Goal: Transaction & Acquisition: Subscribe to service/newsletter

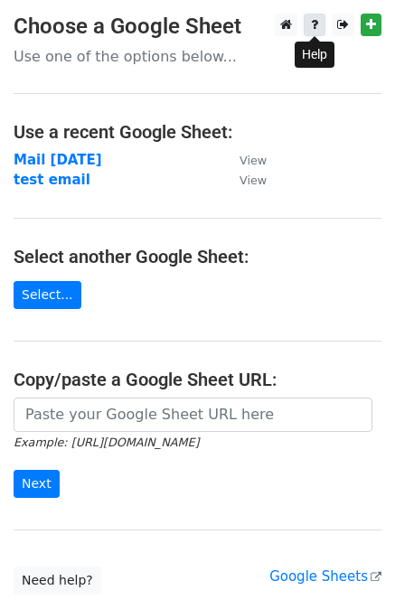
click at [313, 23] on icon at bounding box center [314, 24] width 7 height 13
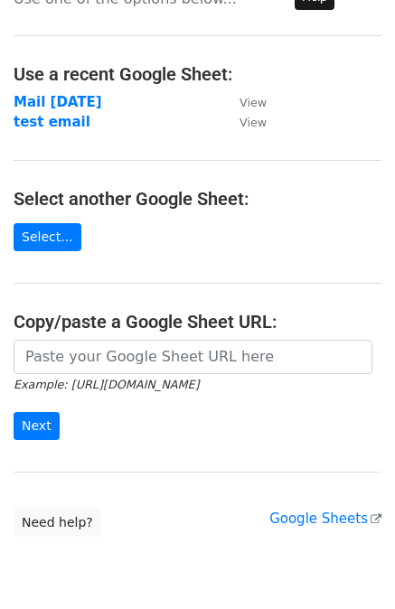
scroll to position [49, 0]
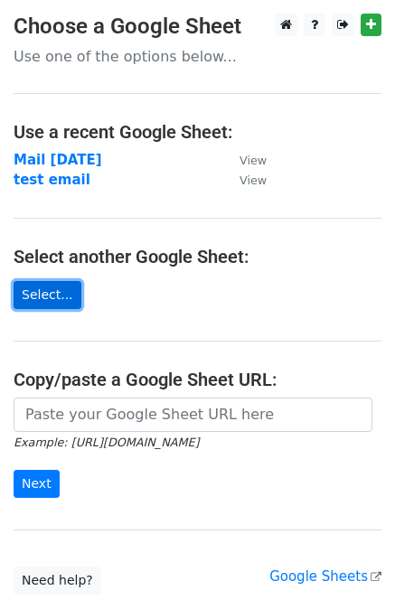
click at [59, 293] on link "Select..." at bounding box center [48, 295] width 68 height 28
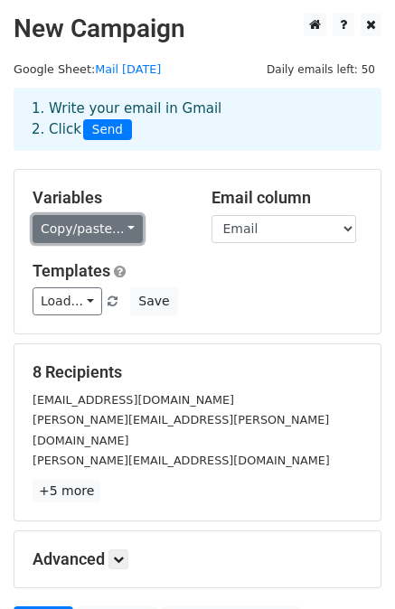
click at [95, 230] on link "Copy/paste..." at bounding box center [88, 229] width 110 height 28
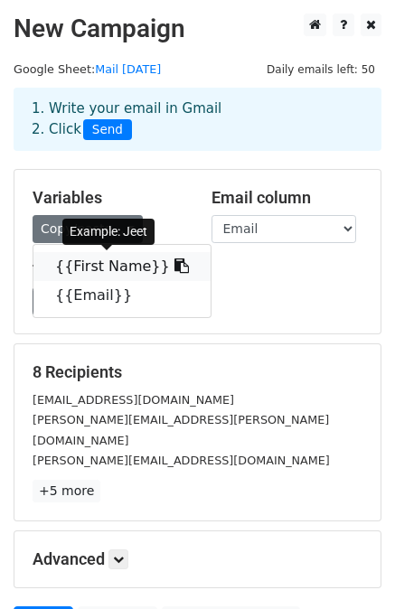
click at [101, 272] on link "{{First Name}}" at bounding box center [121, 266] width 177 height 29
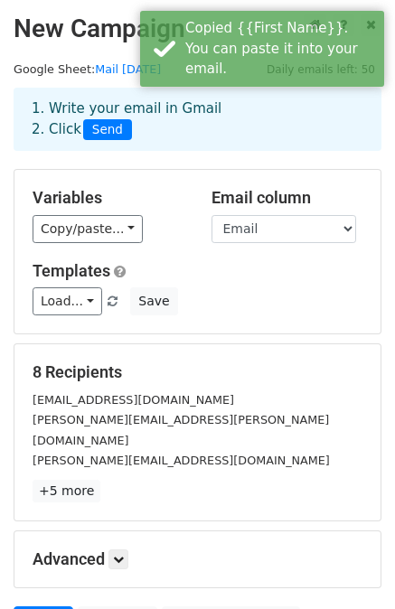
click at [170, 198] on h5 "Variables" at bounding box center [109, 198] width 152 height 20
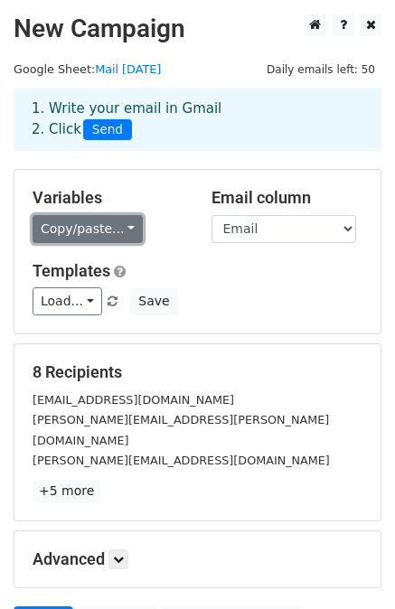
click at [112, 234] on link "Copy/paste..." at bounding box center [88, 229] width 110 height 28
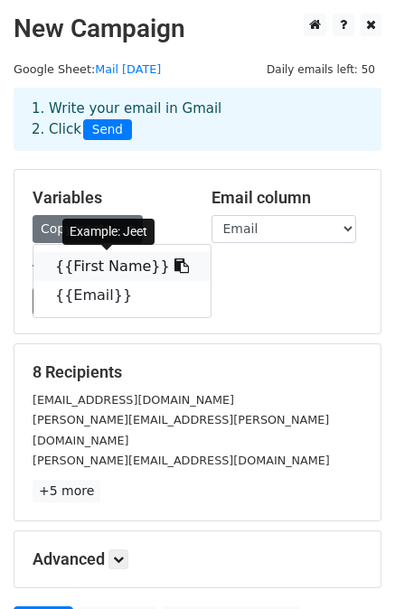
click at [115, 270] on link "{{First Name}}" at bounding box center [121, 266] width 177 height 29
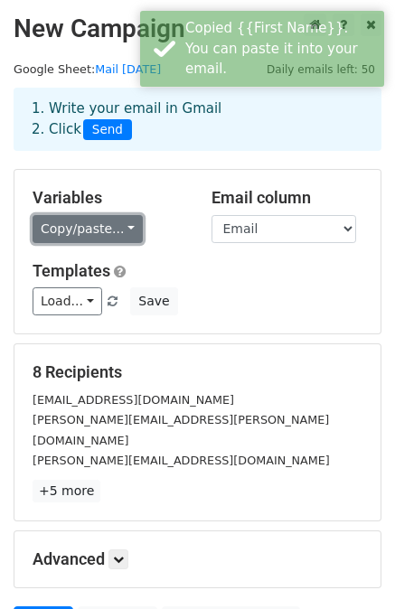
click at [61, 232] on link "Copy/paste..." at bounding box center [88, 229] width 110 height 28
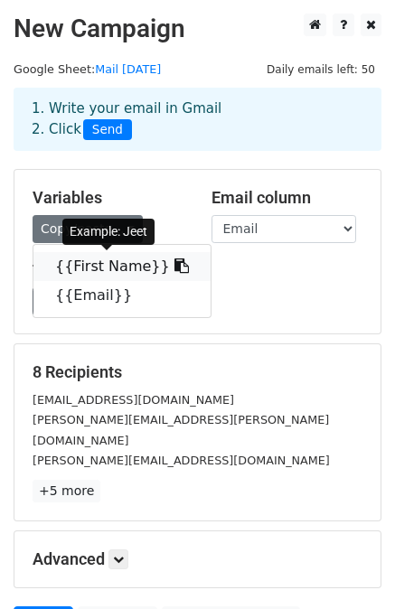
click at [84, 272] on link "{{First Name}}" at bounding box center [121, 266] width 177 height 29
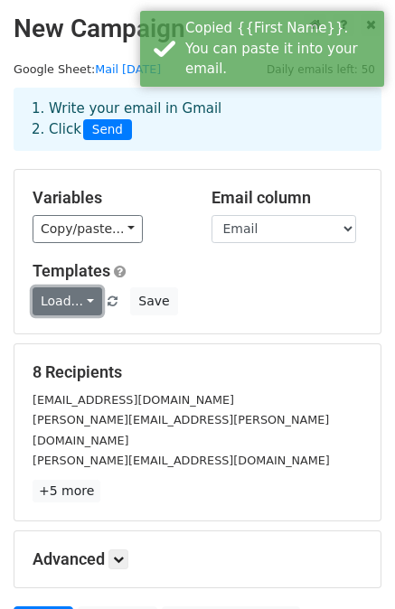
click at [72, 291] on link "Load..." at bounding box center [68, 301] width 70 height 28
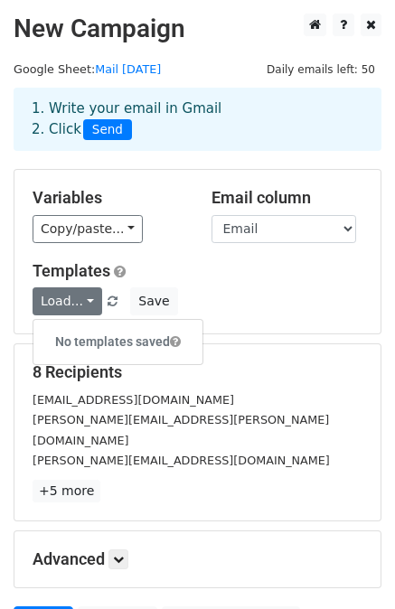
click at [173, 205] on h5 "Variables" at bounding box center [109, 198] width 152 height 20
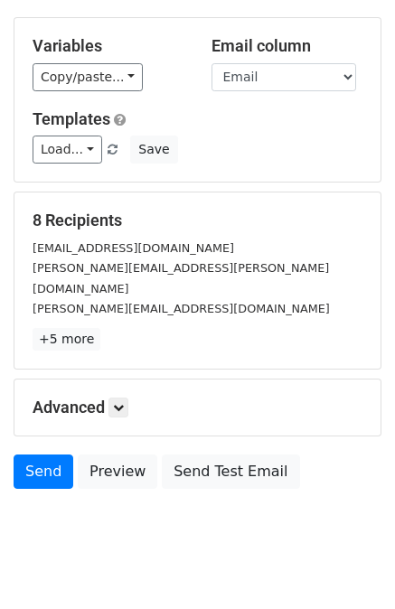
scroll to position [163, 0]
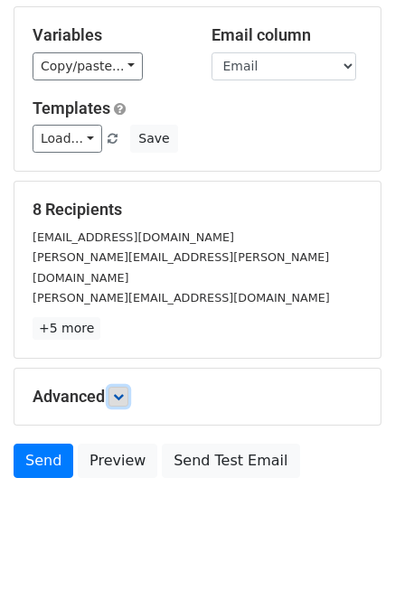
click at [116, 391] on icon at bounding box center [118, 396] width 11 height 11
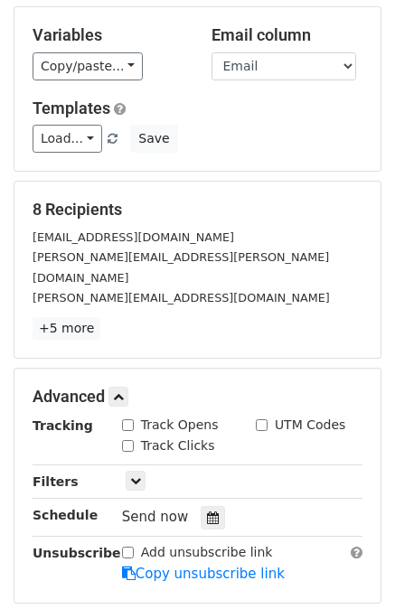
click at [132, 419] on input "Track Opens" at bounding box center [128, 425] width 12 height 12
checkbox input "true"
click at [131, 440] on input "Track Clicks" at bounding box center [128, 446] width 12 height 12
checkbox input "true"
click at [122, 471] on div "Only include spreadsheet rows that match the following filters:" at bounding box center [241, 481] width 267 height 21
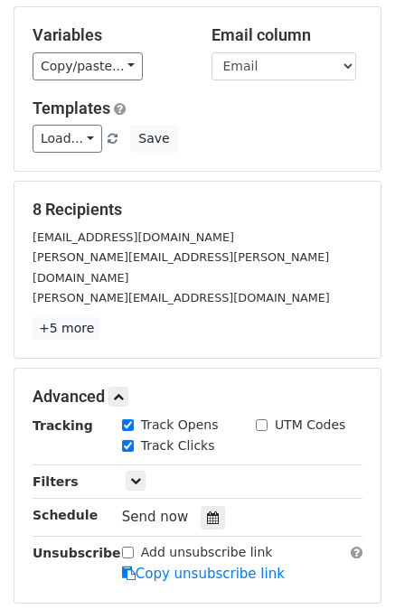
scroll to position [338, 0]
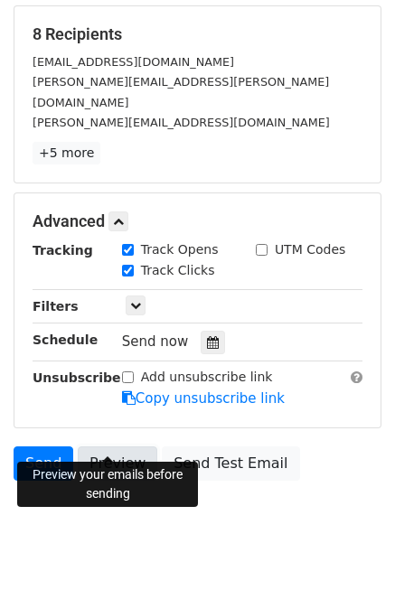
click at [113, 446] on link "Preview" at bounding box center [117, 463] width 79 height 34
click at [94, 446] on link "Preview" at bounding box center [117, 463] width 79 height 34
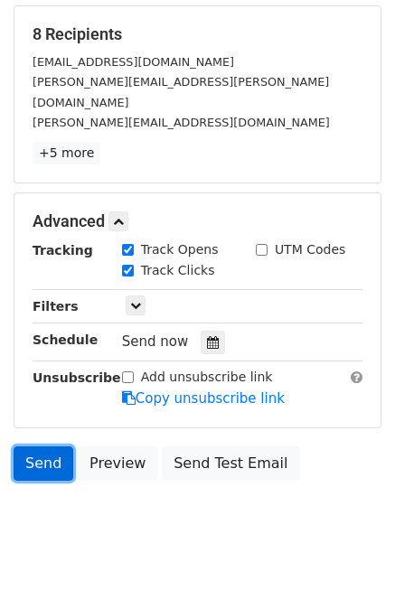
click at [49, 446] on link "Send" at bounding box center [44, 463] width 60 height 34
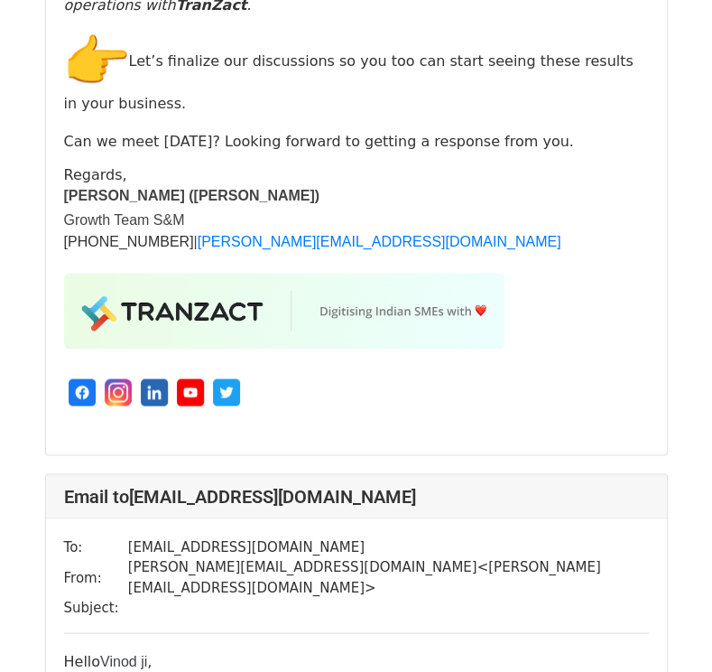
scroll to position [4991, 0]
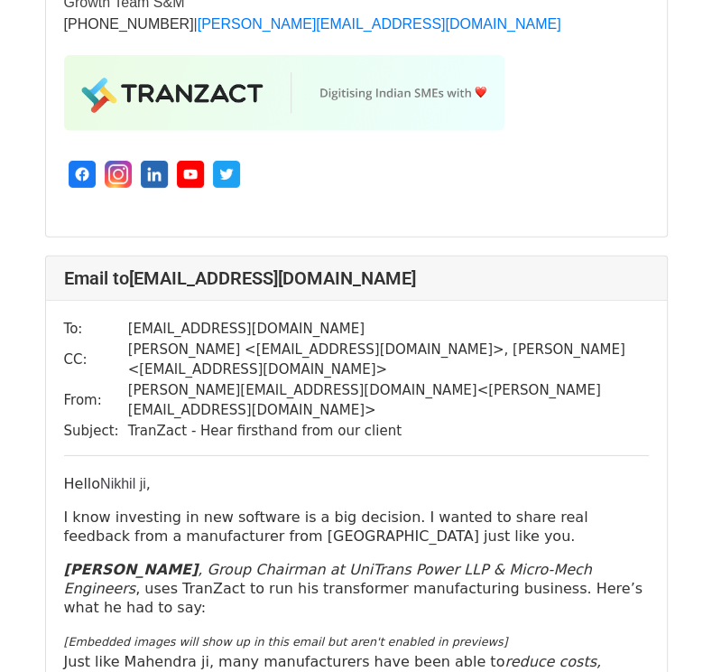
scroll to position [6436, 0]
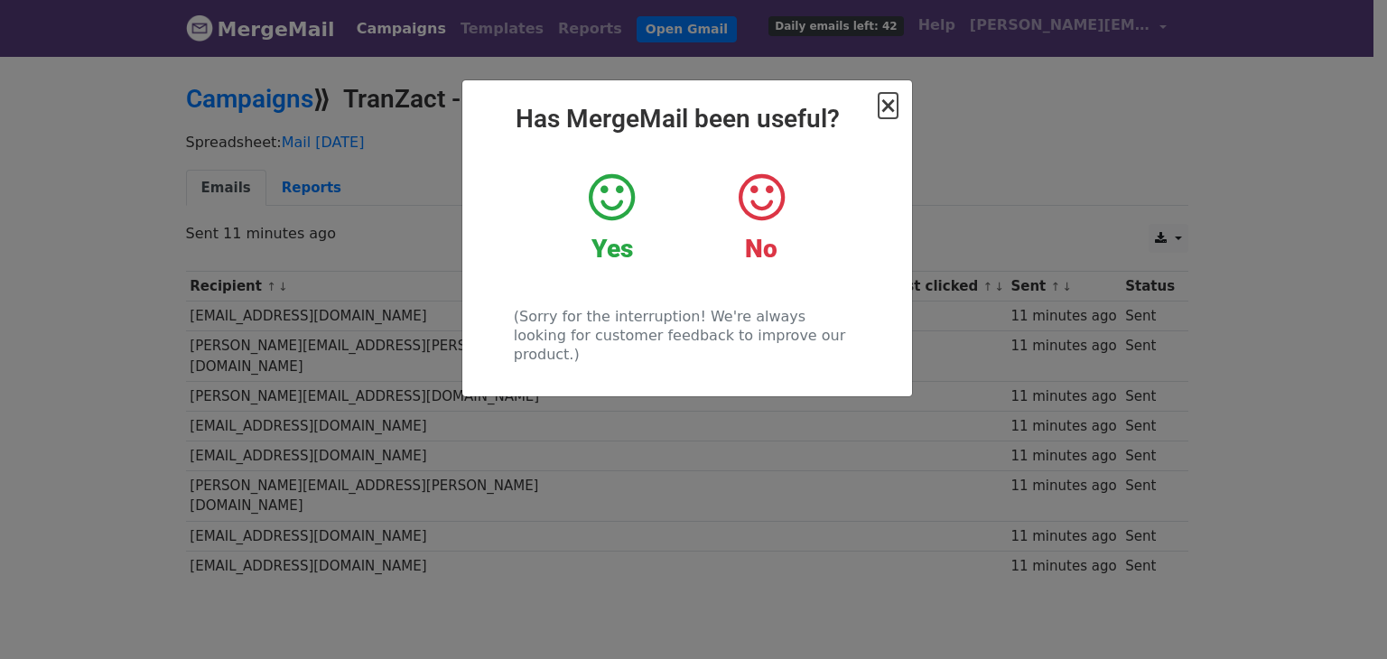
click at [888, 112] on span "×" at bounding box center [888, 105] width 18 height 25
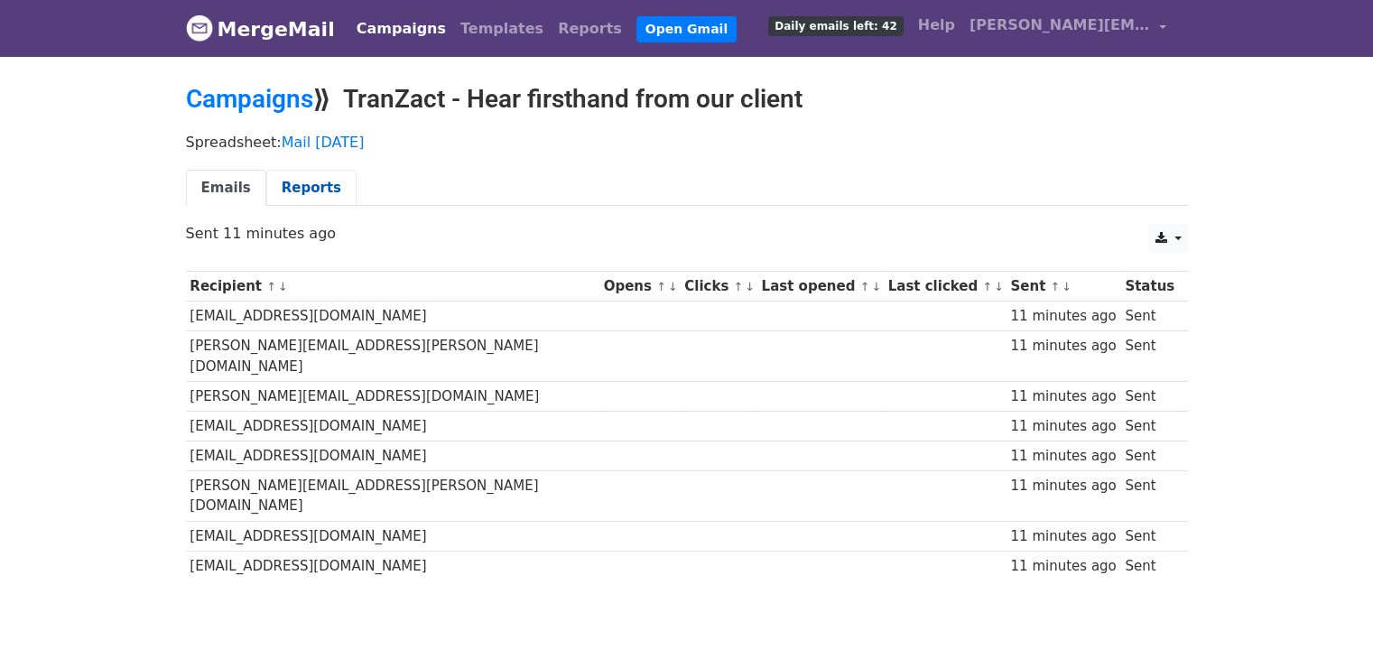
click at [311, 181] on link "Reports" at bounding box center [311, 188] width 90 height 37
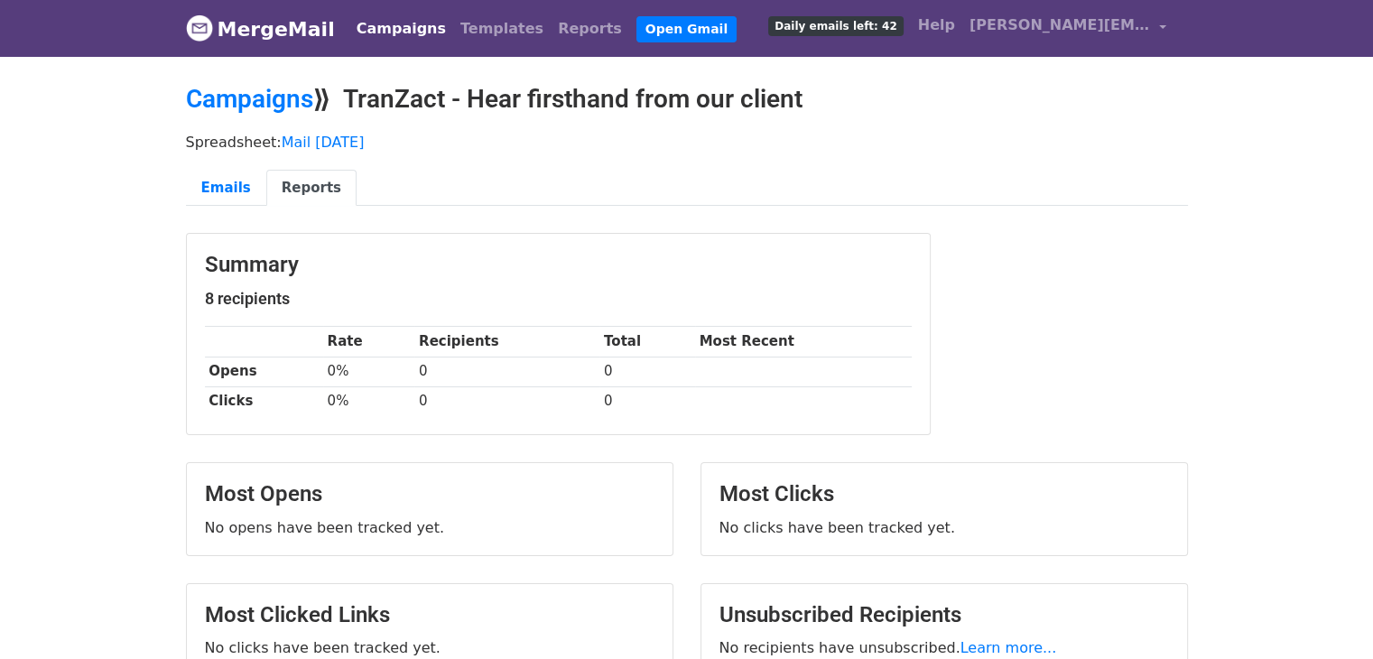
scroll to position [85, 0]
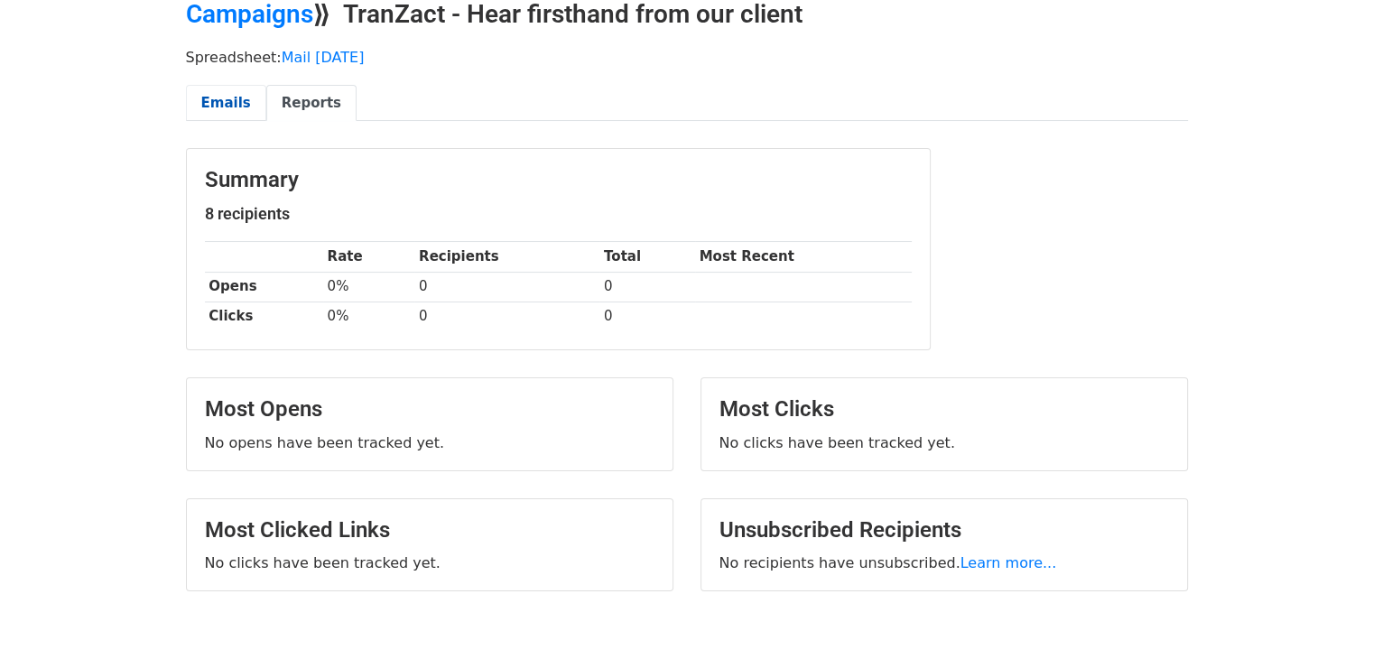
click at [215, 95] on link "Emails" at bounding box center [226, 103] width 80 height 37
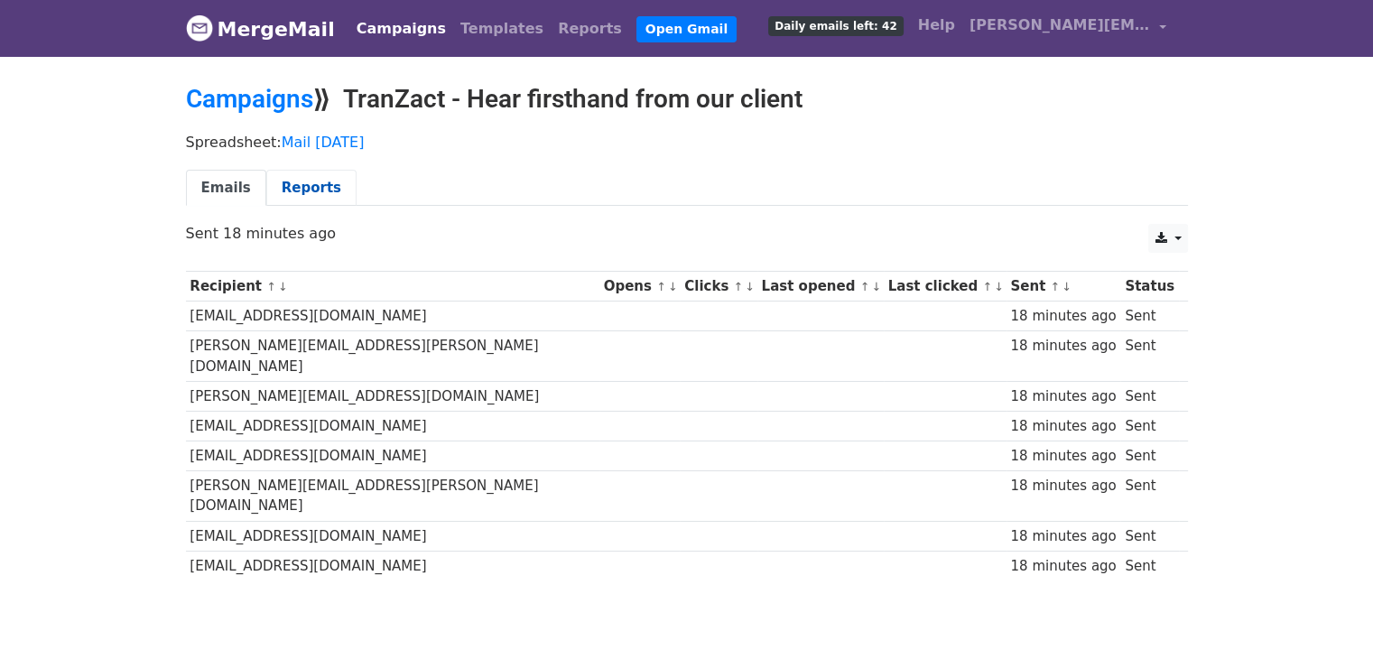
click at [312, 199] on link "Reports" at bounding box center [311, 188] width 90 height 37
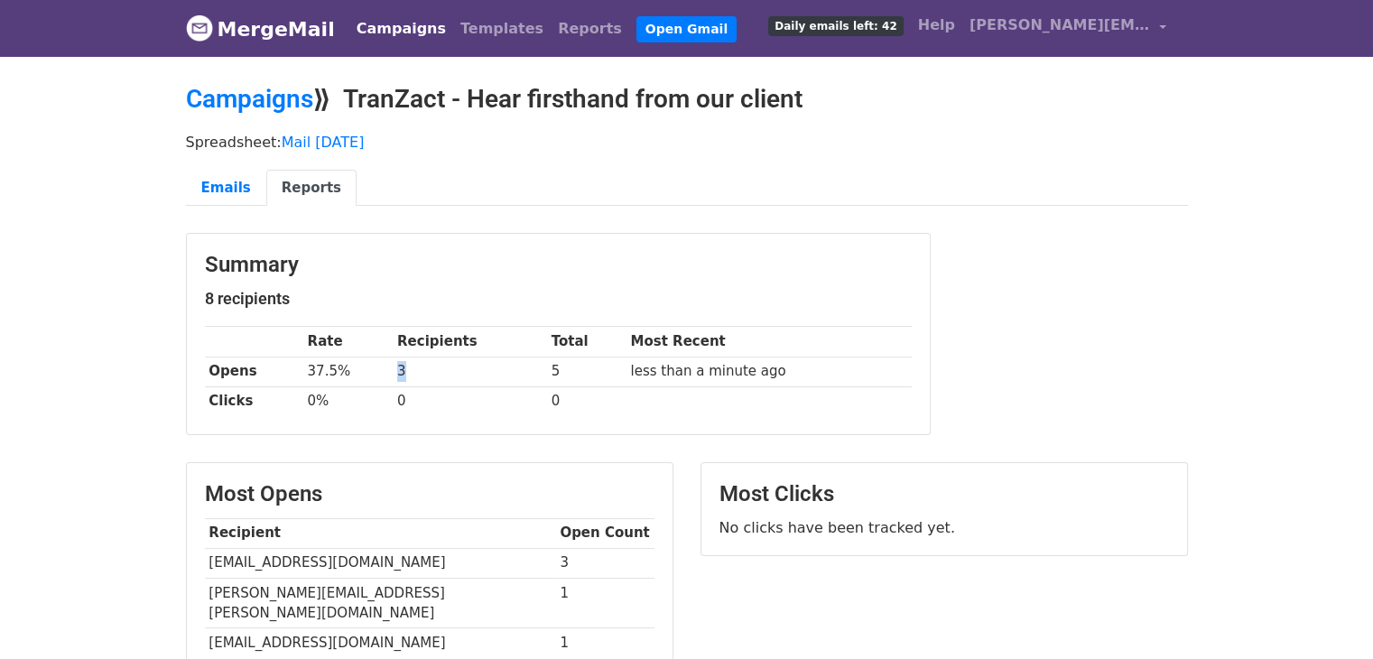
click at [396, 368] on td "3" at bounding box center [470, 372] width 154 height 30
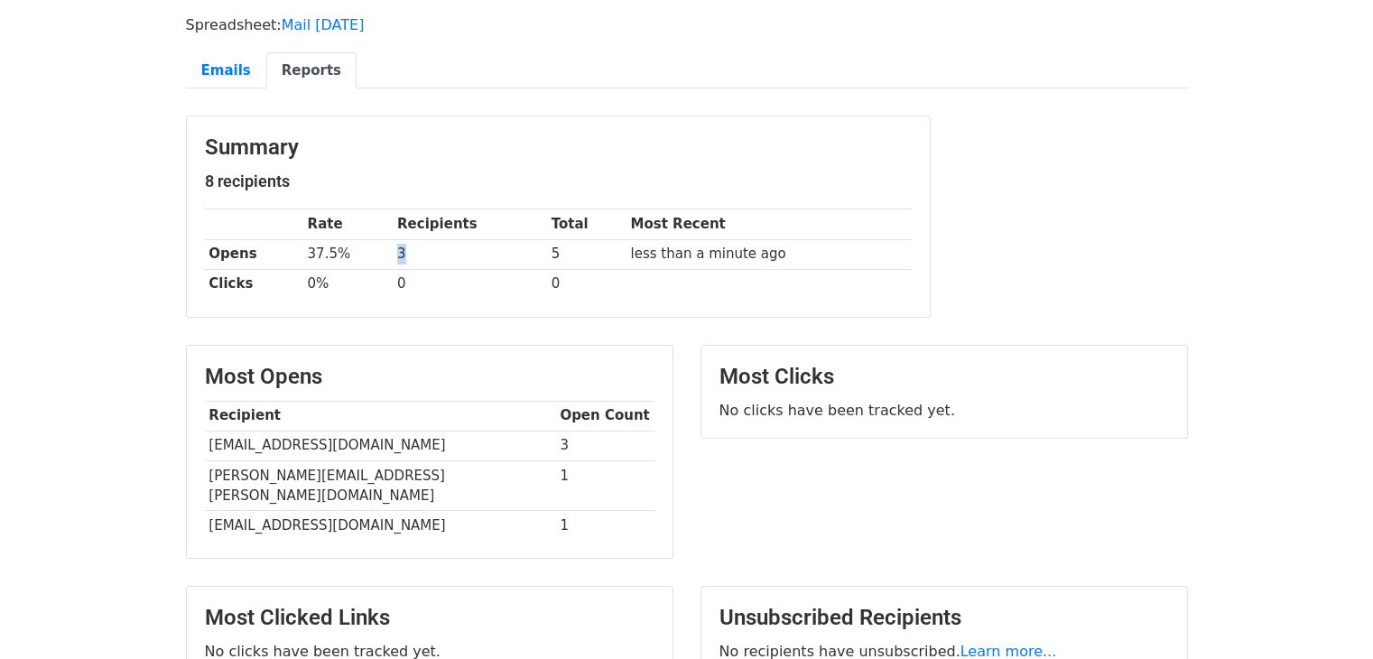
scroll to position [117, 0]
drag, startPoint x: 571, startPoint y: 257, endPoint x: 527, endPoint y: 256, distance: 43.4
click at [527, 256] on tr "Opens 37.5% 3 5 less than a minute ago" at bounding box center [558, 254] width 707 height 30
click at [480, 254] on td "3" at bounding box center [470, 254] width 154 height 30
drag, startPoint x: 433, startPoint y: 253, endPoint x: 390, endPoint y: 259, distance: 43.8
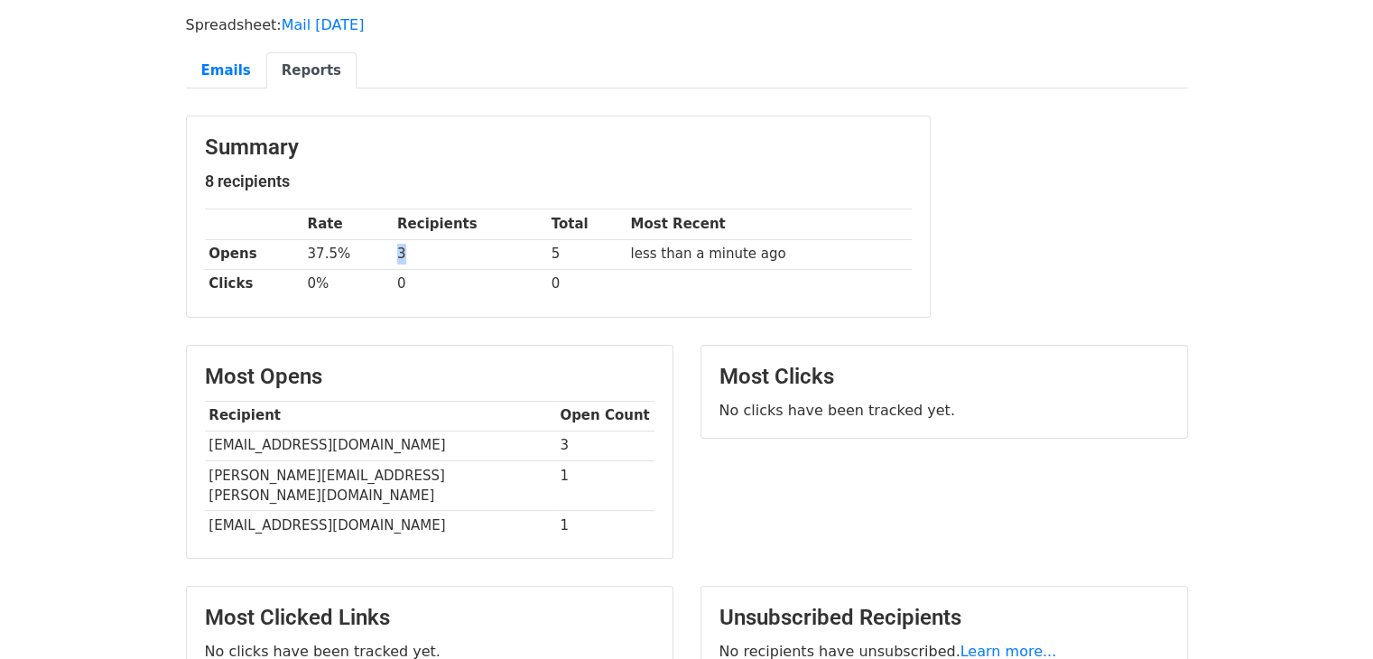
click at [390, 259] on tr "Opens 37.5% 3 5 less than a minute ago" at bounding box center [558, 254] width 707 height 30
click at [438, 257] on td "3" at bounding box center [470, 254] width 154 height 30
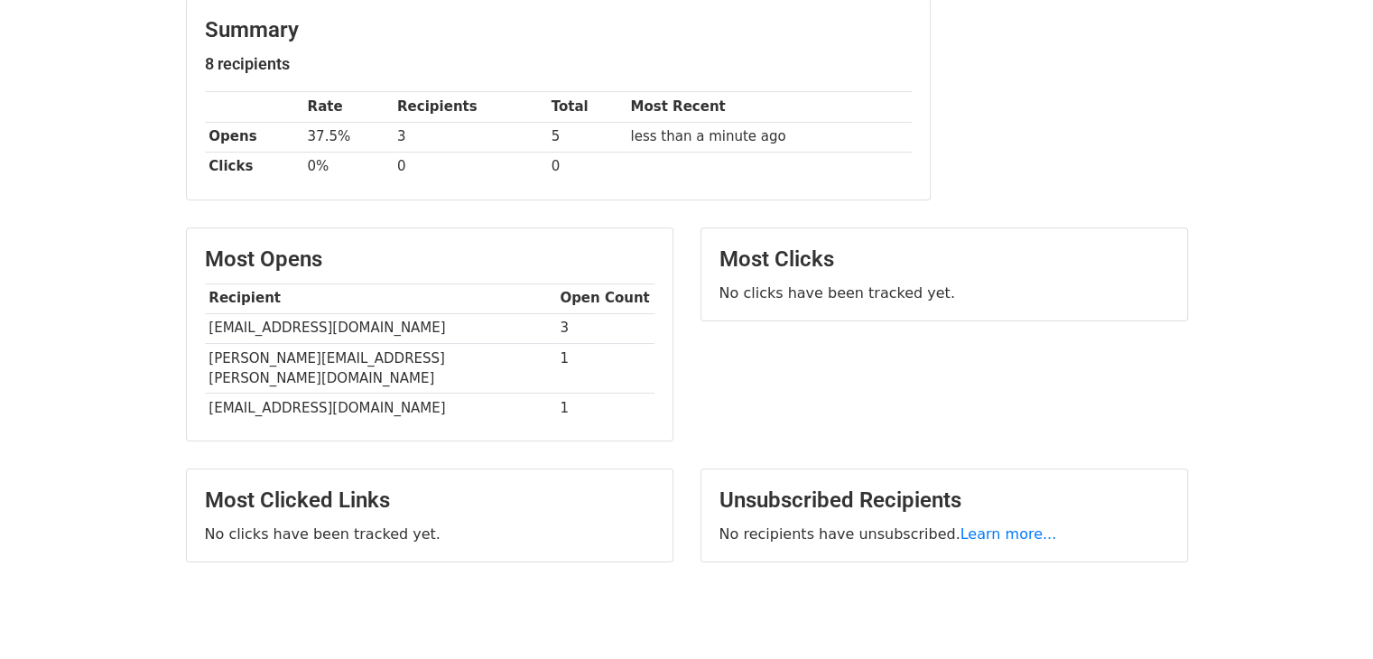
scroll to position [242, 0]
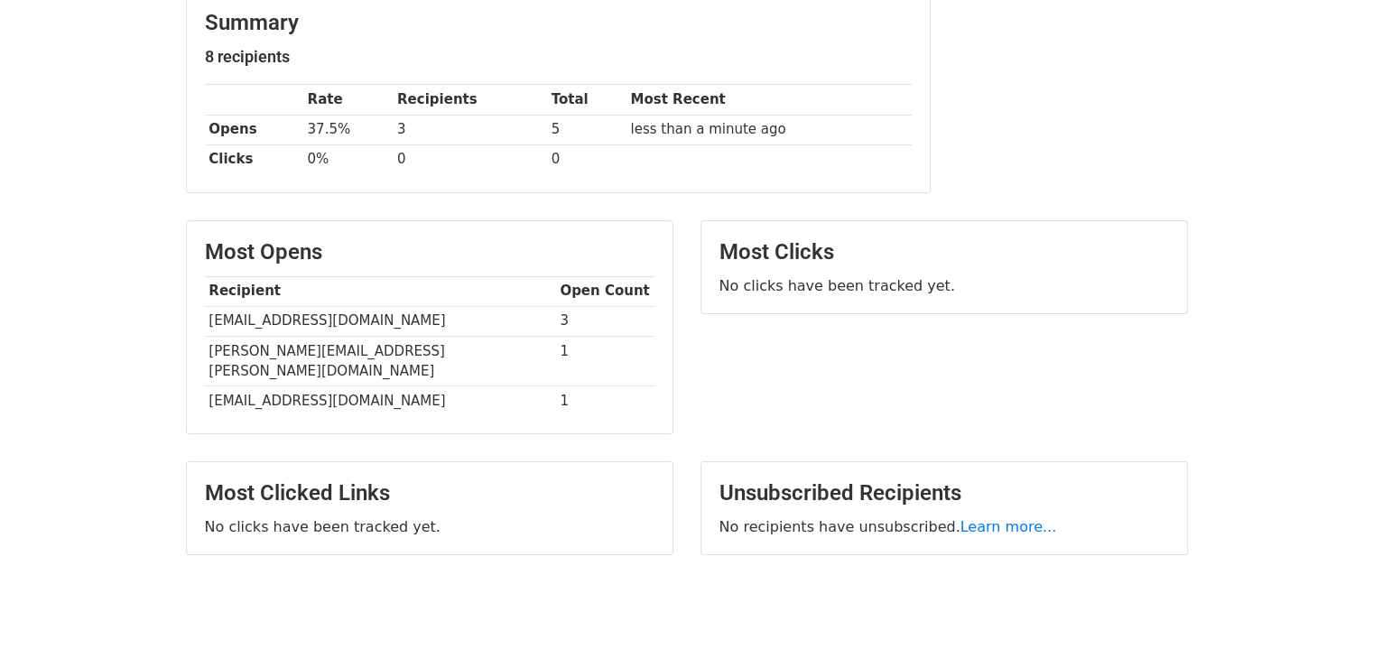
click at [556, 386] on td "1" at bounding box center [605, 401] width 98 height 30
click at [415, 325] on td "[EMAIL_ADDRESS][DOMAIN_NAME]" at bounding box center [380, 321] width 351 height 30
